Goal: Navigation & Orientation: Find specific page/section

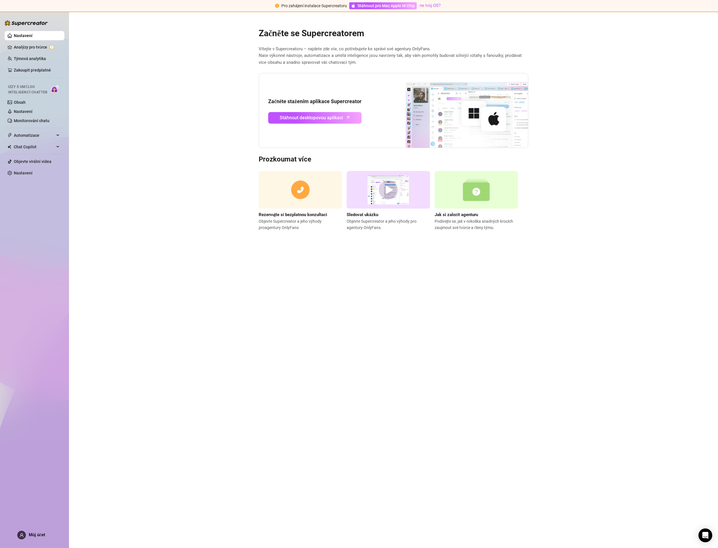
click at [272, 47] on font "Vítejte v Supercreatoru – najdete zde vše, co potřebujete ke správě své agentur…" at bounding box center [345, 48] width 173 height 5
click at [34, 46] on link "Analýzy pro tvůrce" at bounding box center [37, 47] width 46 height 9
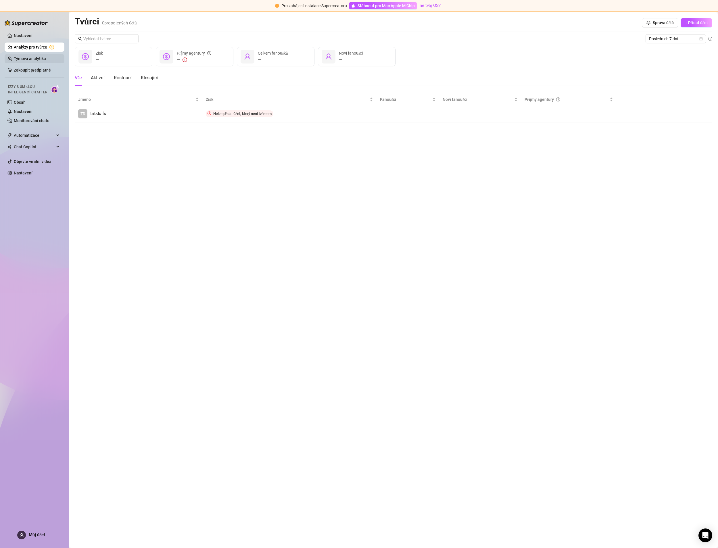
click at [33, 56] on link "Týmová analytika" at bounding box center [30, 58] width 32 height 5
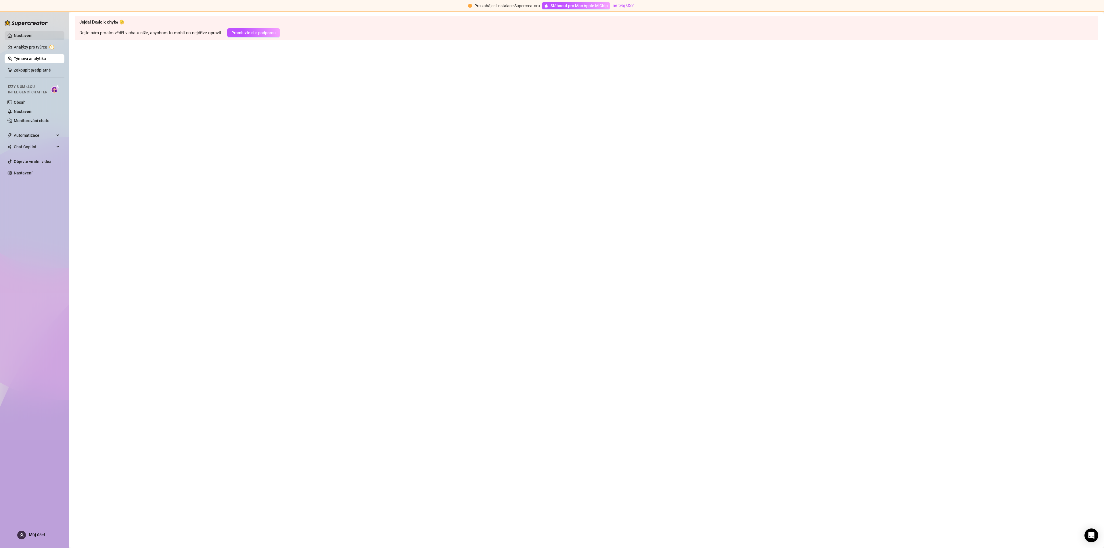
click at [31, 37] on link "Nastavení" at bounding box center [23, 35] width 19 height 5
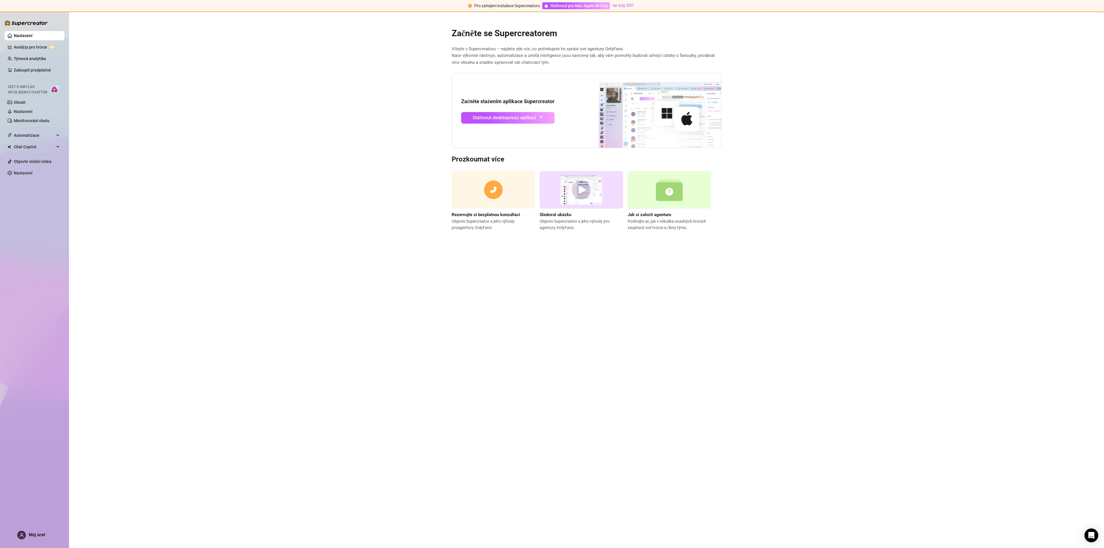
click at [552, 287] on main "Začněte se Supercreatorem Vítejte v Supercreatoru – najdete zde vše, co potřebu…" at bounding box center [586, 280] width 1035 height 536
